Goal: Navigation & Orientation: Find specific page/section

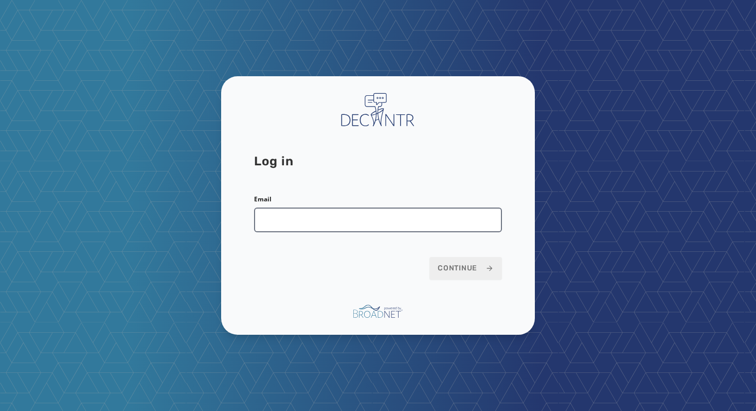
click at [335, 221] on input "Email" at bounding box center [378, 219] width 248 height 25
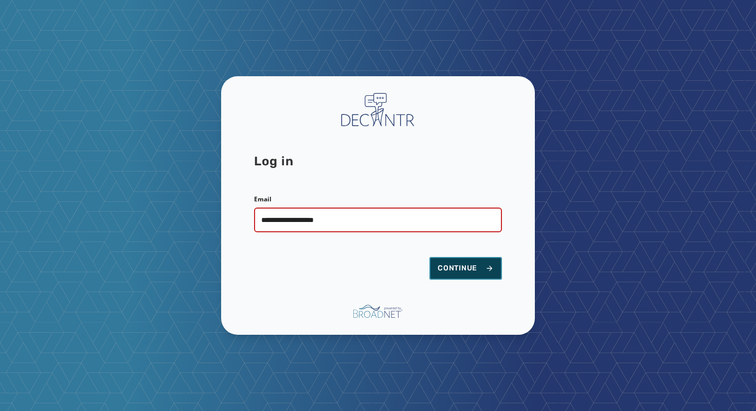
click at [469, 273] on span "Continue" at bounding box center [466, 268] width 56 height 10
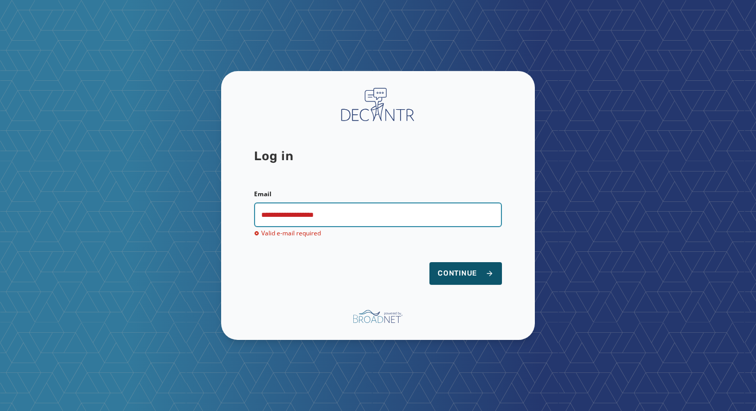
drag, startPoint x: 386, startPoint y: 218, endPoint x: 90, endPoint y: 206, distance: 297.1
click at [90, 206] on div "**********" at bounding box center [378, 205] width 756 height 411
type input "**********"
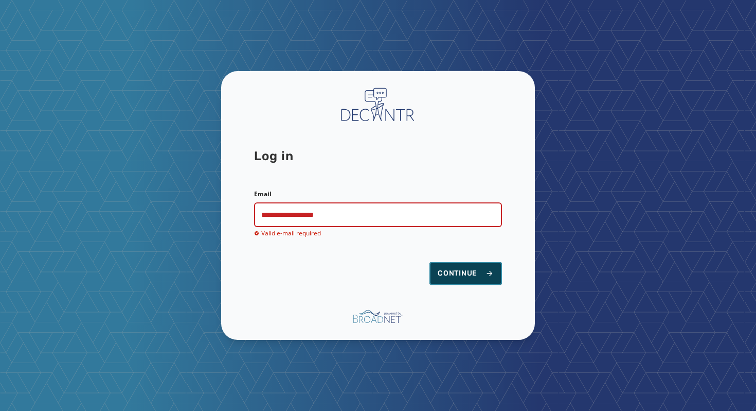
click at [477, 273] on span "Continue" at bounding box center [466, 273] width 56 height 10
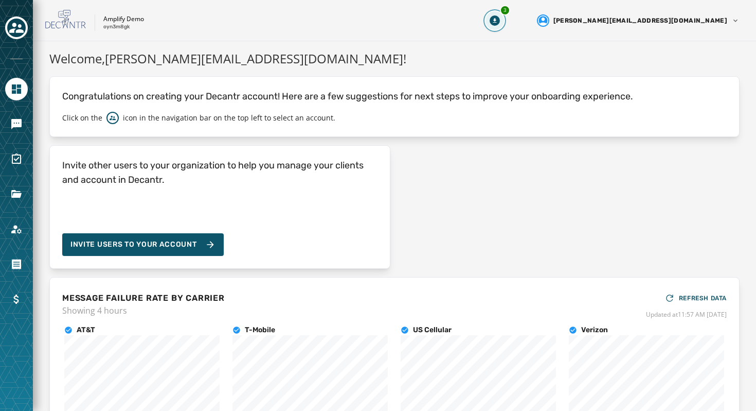
click at [500, 19] on icon "Download Menu" at bounding box center [495, 20] width 10 height 10
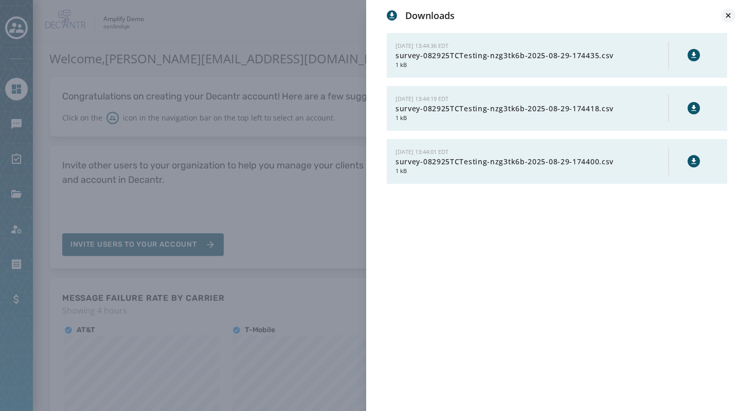
click at [731, 11] on icon at bounding box center [729, 15] width 10 height 10
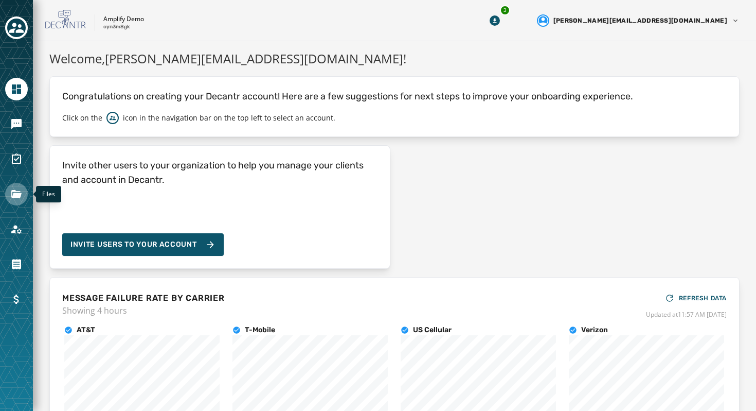
click at [20, 193] on icon "Navigate to Files" at bounding box center [16, 194] width 10 height 8
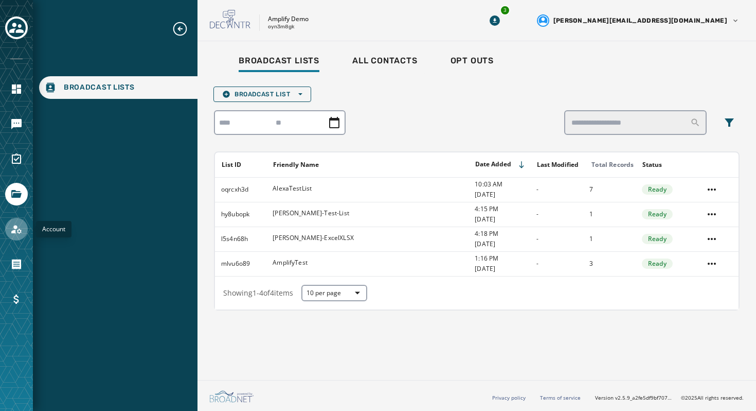
click at [20, 235] on link "Navigate to Account" at bounding box center [16, 229] width 23 height 23
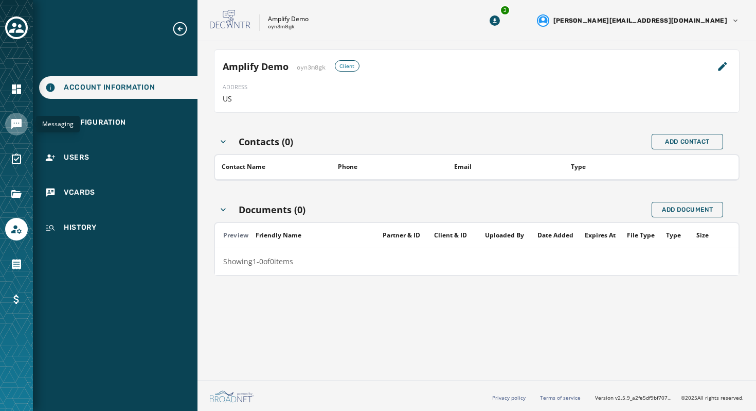
click at [26, 128] on link "Navigate to Messaging" at bounding box center [16, 124] width 23 height 23
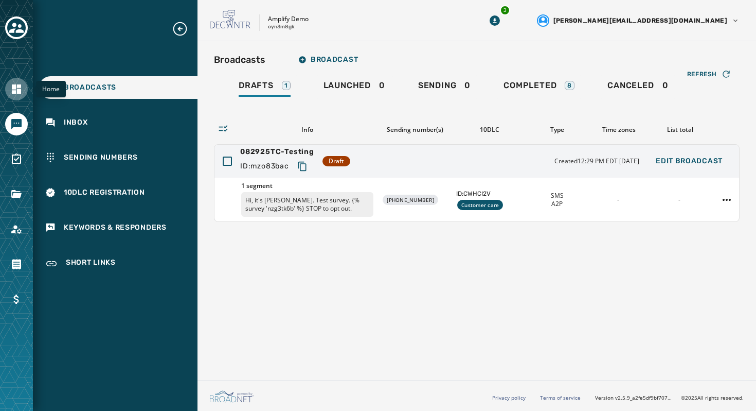
click at [20, 89] on icon "Navigate to Home" at bounding box center [16, 88] width 9 height 9
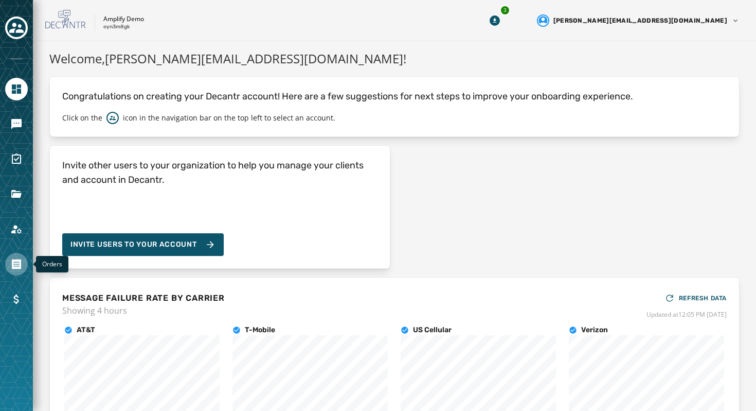
click at [21, 259] on icon "Navigate to Orders" at bounding box center [16, 264] width 9 height 10
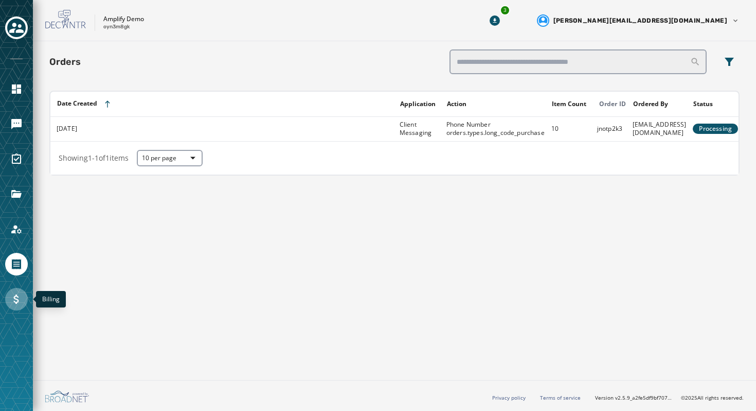
click at [23, 295] on link "Navigate to Billing" at bounding box center [16, 299] width 23 height 23
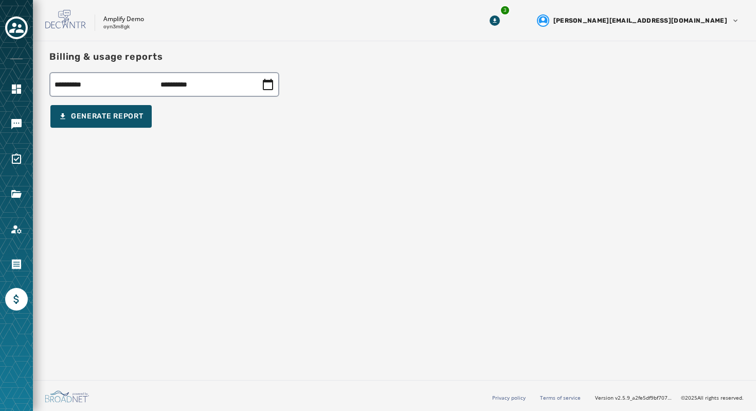
click at [23, 273] on div at bounding box center [16, 264] width 23 height 23
click at [23, 263] on link "Navigate to Orders" at bounding box center [16, 264] width 23 height 23
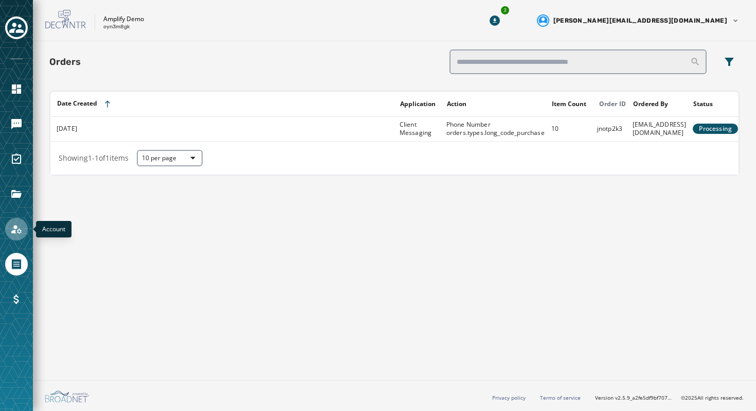
click at [24, 231] on link "Navigate to Account" at bounding box center [16, 229] width 23 height 23
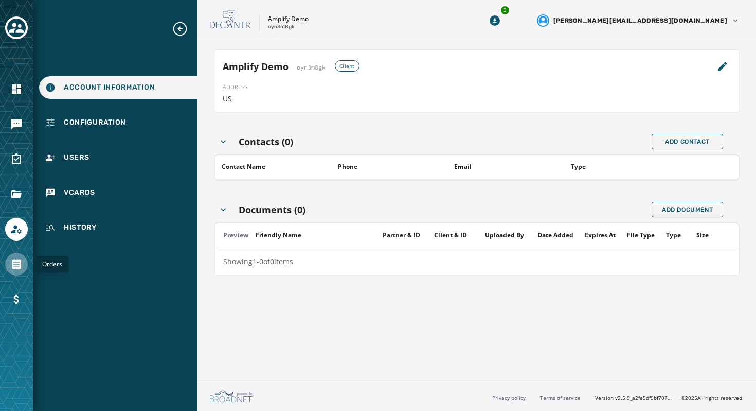
click at [15, 264] on icon "Navigate to Orders" at bounding box center [16, 264] width 9 height 10
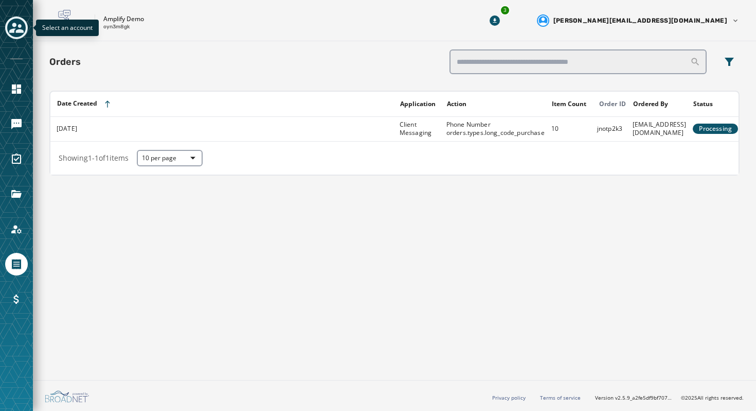
click at [8, 30] on div "Toggle account select drawer" at bounding box center [16, 28] width 19 height 19
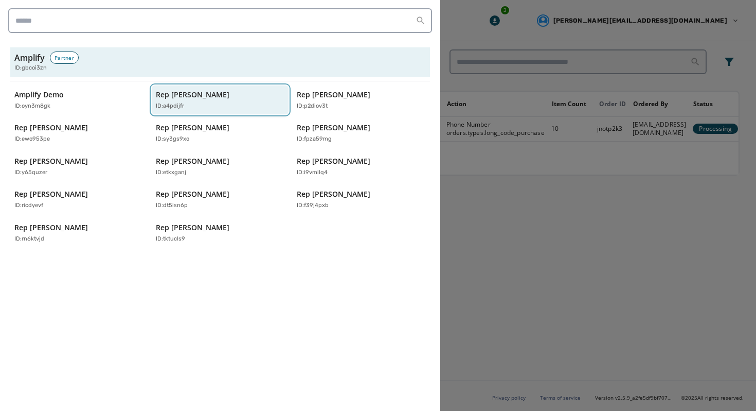
click at [208, 94] on p "Rep [PERSON_NAME]" at bounding box center [193, 95] width 74 height 10
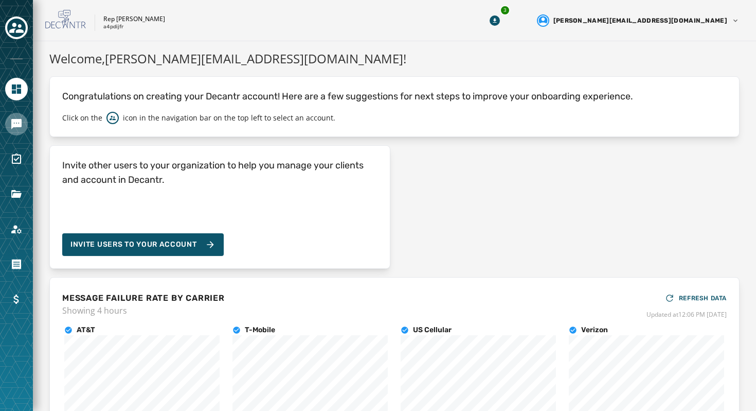
click at [20, 130] on icon "Navigate to Messaging" at bounding box center [16, 124] width 12 height 12
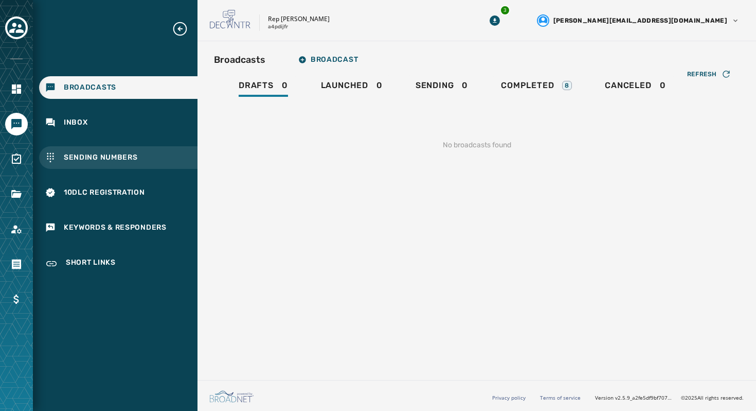
click at [125, 165] on div "Sending Numbers" at bounding box center [118, 157] width 158 height 23
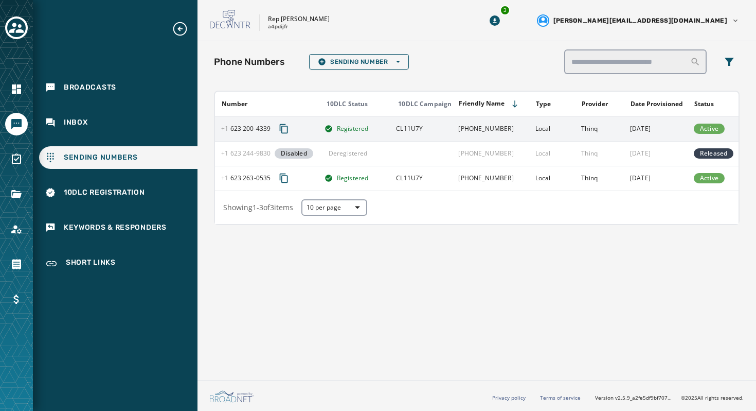
click at [474, 130] on td "[PHONE_NUMBER]" at bounding box center [490, 128] width 77 height 25
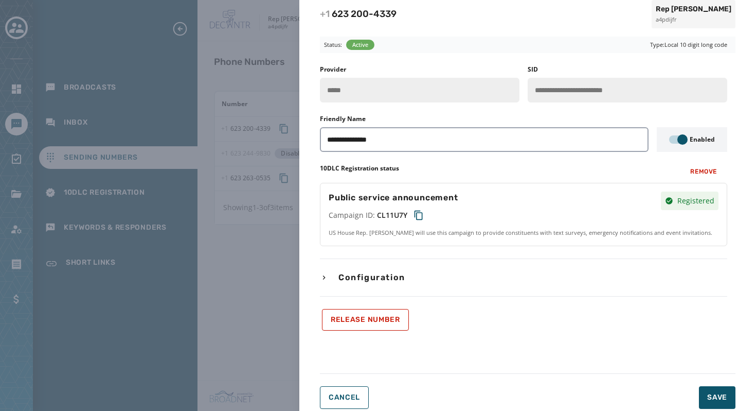
click at [283, 44] on div "**********" at bounding box center [378, 205] width 756 height 411
